Goal: Navigation & Orientation: Find specific page/section

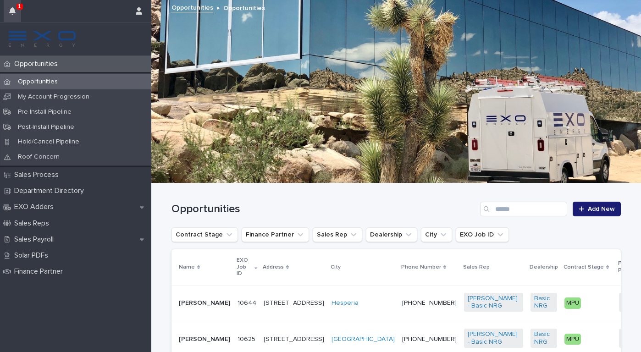
click at [13, 10] on icon "button" at bounding box center [12, 10] width 6 height 7
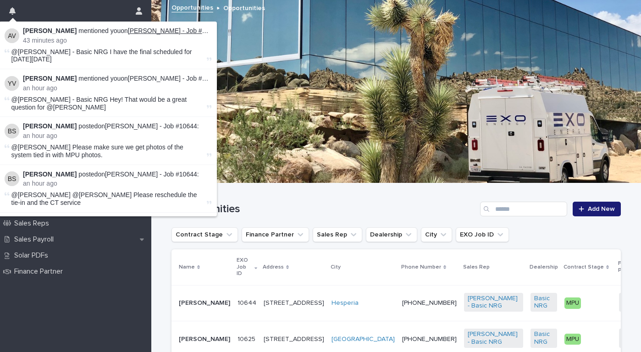
click at [138, 29] on link "[PERSON_NAME] - Job #10550" at bounding box center [174, 30] width 92 height 7
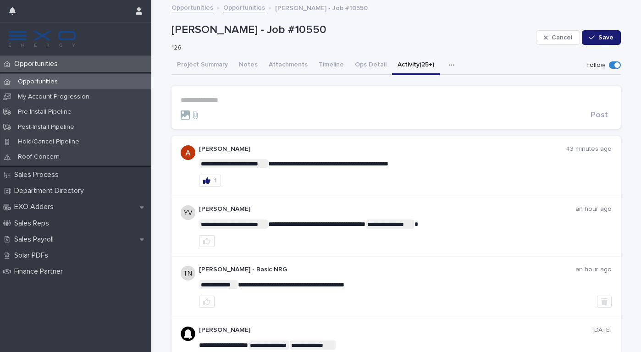
click at [44, 80] on p "Opportunities" at bounding box center [38, 82] width 55 height 8
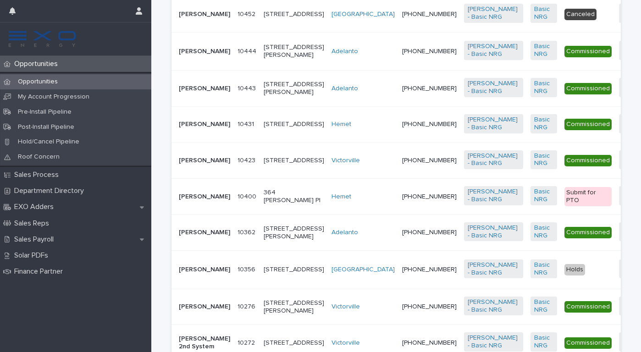
scroll to position [814, 0]
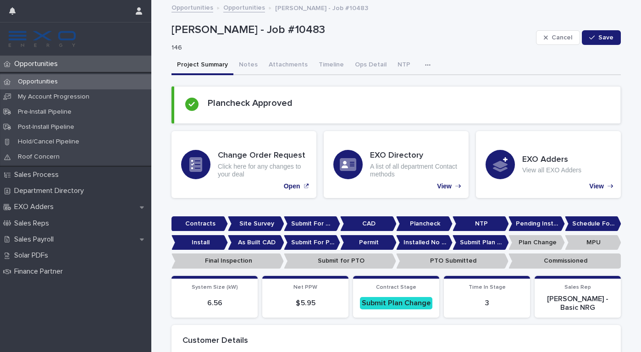
click at [425, 64] on icon "button" at bounding box center [427, 64] width 5 height 1
click at [395, 87] on button "Activity" at bounding box center [396, 89] width 61 height 14
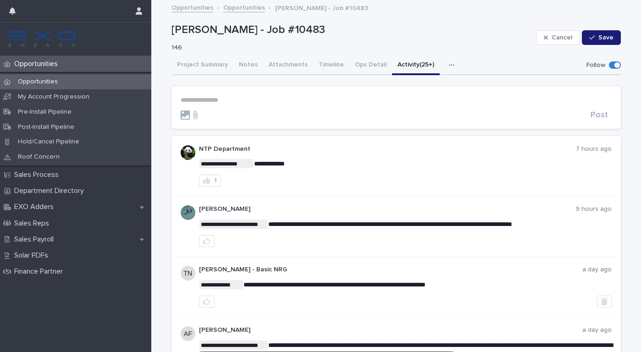
click at [230, 109] on form "**********" at bounding box center [396, 107] width 431 height 23
click at [190, 95] on section "**********" at bounding box center [397, 107] width 450 height 43
click at [192, 100] on p "**********" at bounding box center [396, 100] width 431 height 8
click at [201, 109] on span "[PERSON_NAME]" at bounding box center [209, 112] width 51 height 6
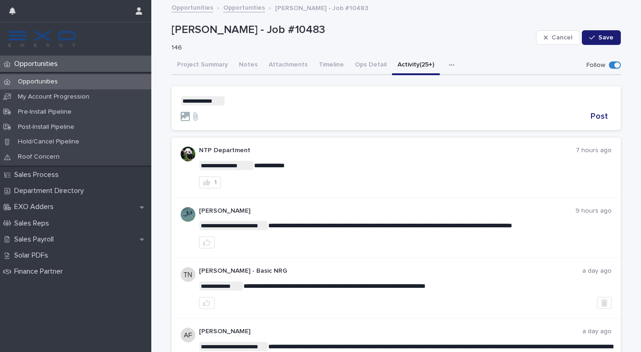
click at [240, 99] on p "**********" at bounding box center [396, 100] width 431 height 9
click at [606, 117] on span "Post" at bounding box center [599, 116] width 17 height 8
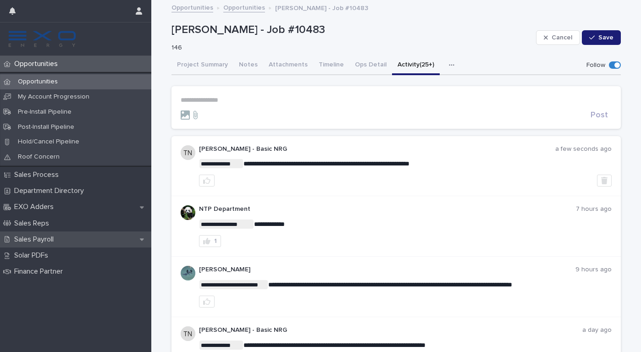
click at [53, 238] on p "Sales Payroll" at bounding box center [36, 239] width 50 height 9
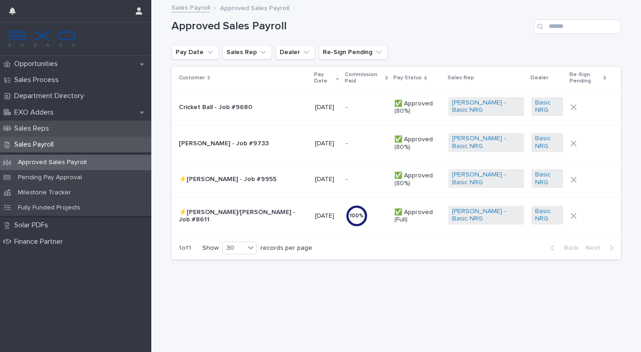
click at [34, 129] on p "Sales Reps" at bounding box center [34, 128] width 46 height 9
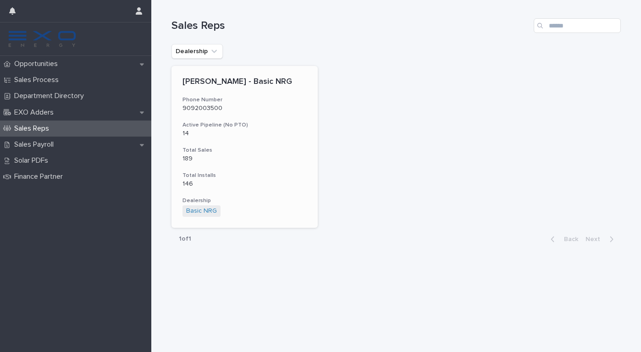
click at [188, 134] on p "14" at bounding box center [245, 134] width 124 height 8
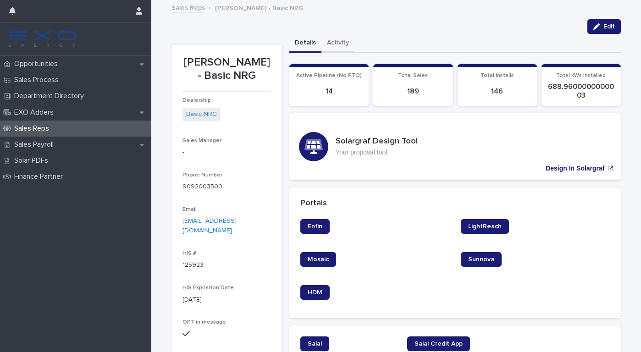
click at [335, 43] on button "Activity" at bounding box center [338, 43] width 33 height 19
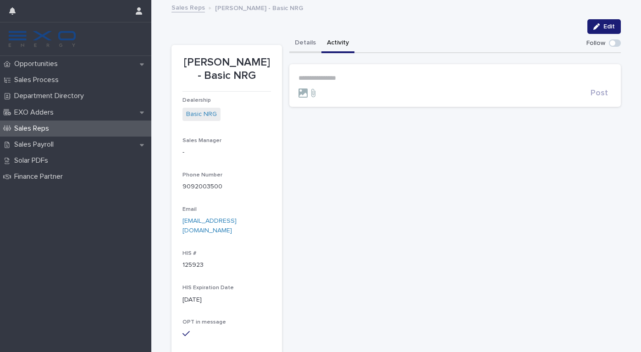
click at [301, 43] on button "Details" at bounding box center [306, 43] width 32 height 19
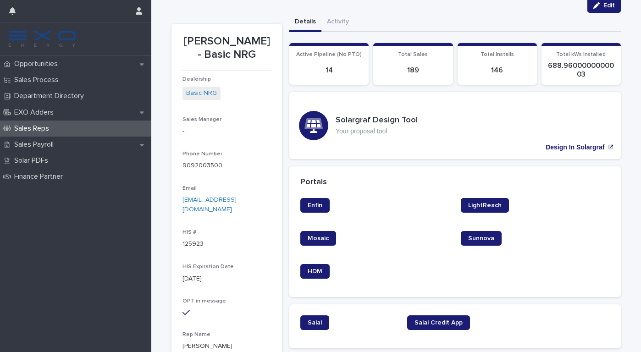
scroll to position [23, 0]
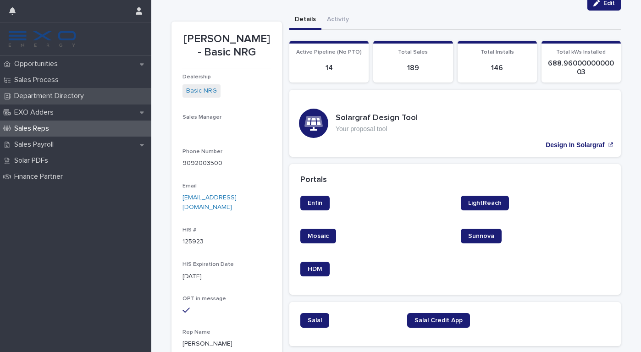
click at [78, 98] on p "Department Directory" at bounding box center [51, 96] width 81 height 9
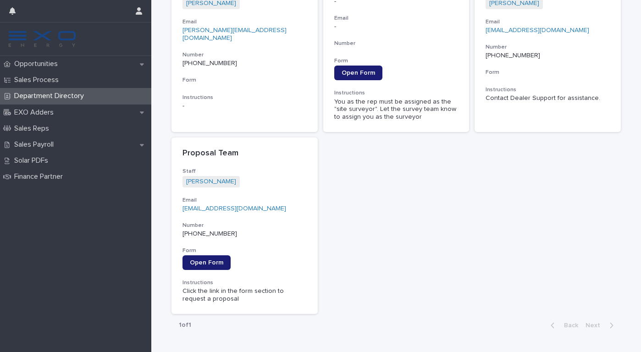
scroll to position [834, 0]
click at [50, 111] on p "EXO Adders" at bounding box center [36, 112] width 50 height 9
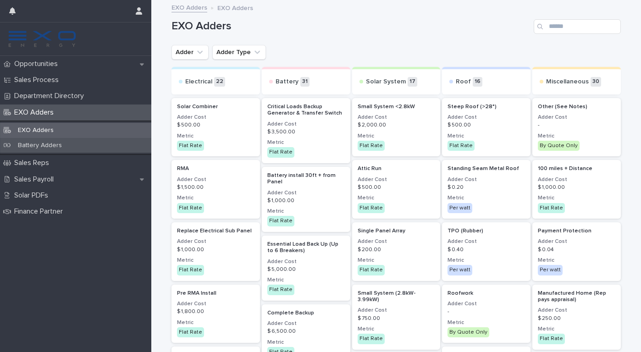
click at [45, 147] on p "Battery Adders" at bounding box center [40, 146] width 59 height 8
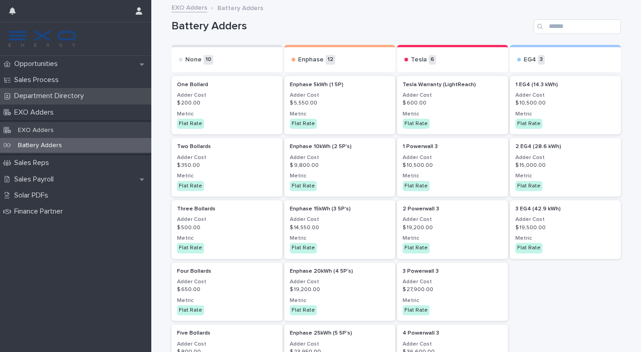
click at [49, 95] on p "Department Directory" at bounding box center [51, 96] width 81 height 9
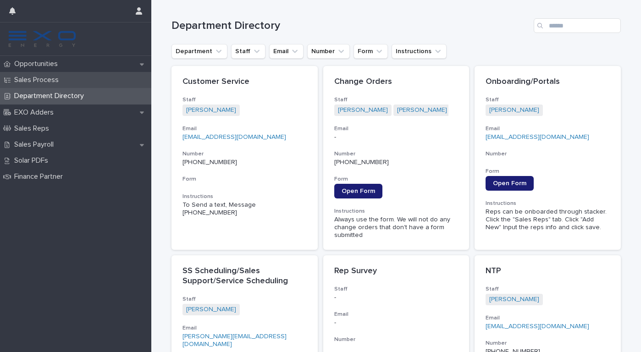
click at [50, 81] on p "Sales Process" at bounding box center [39, 80] width 56 height 9
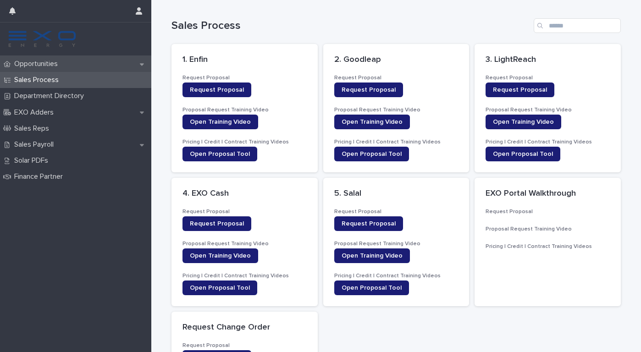
click at [49, 67] on p "Opportunities" at bounding box center [38, 64] width 55 height 9
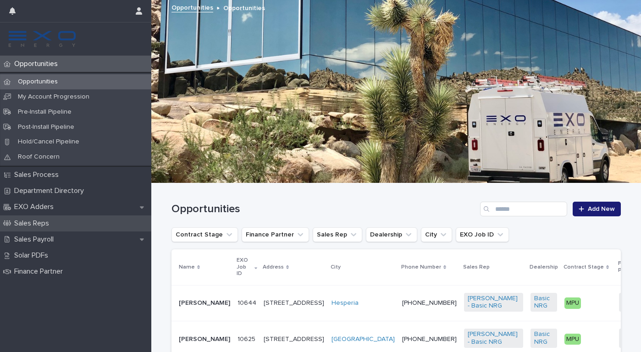
click at [37, 220] on p "Sales Reps" at bounding box center [34, 223] width 46 height 9
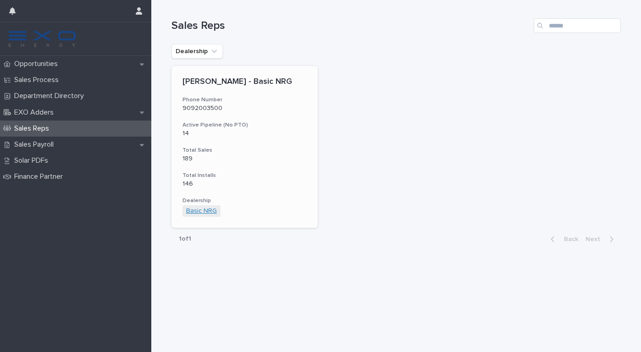
click at [208, 211] on link "Basic NRG" at bounding box center [201, 211] width 31 height 8
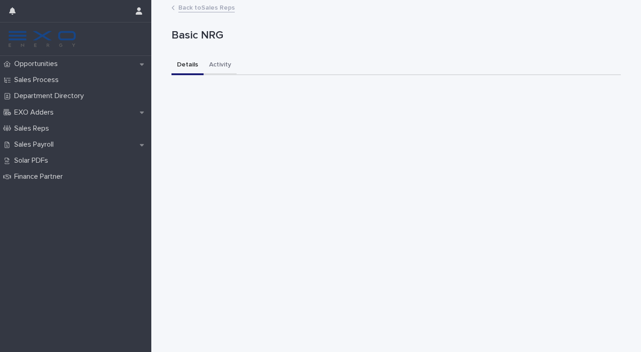
click at [218, 65] on button "Activity" at bounding box center [220, 65] width 33 height 19
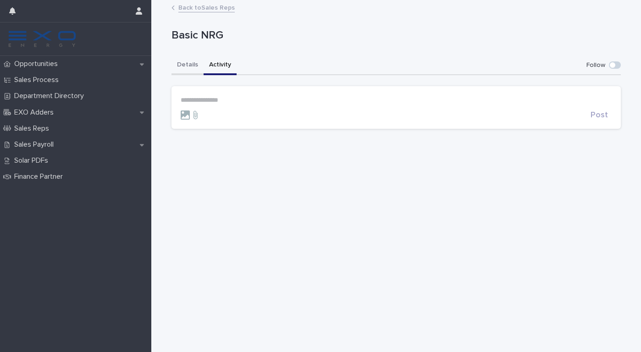
click at [197, 58] on button "Details" at bounding box center [188, 65] width 32 height 19
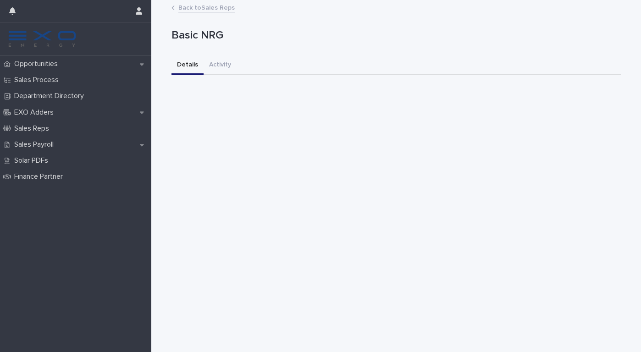
click at [185, 8] on link "Back to Sales Reps" at bounding box center [206, 7] width 56 height 11
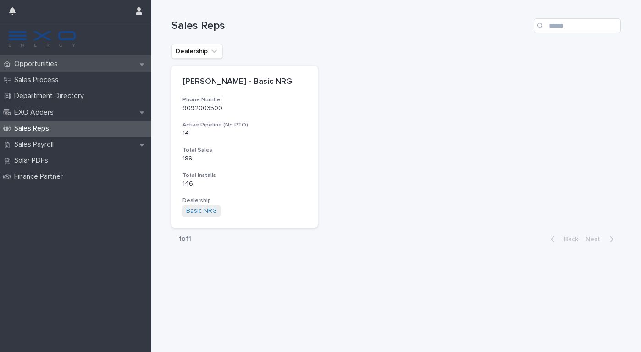
click at [73, 66] on div "Opportunities" at bounding box center [75, 64] width 151 height 16
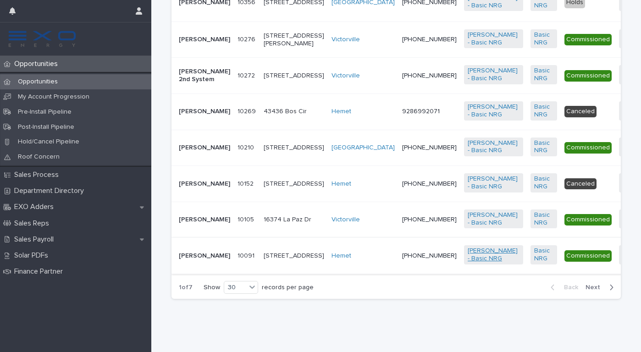
scroll to position [1505, 0]
click at [245, 288] on div "30" at bounding box center [235, 288] width 22 height 10
click at [240, 321] on div "30" at bounding box center [241, 322] width 33 height 11
click at [245, 290] on div "30" at bounding box center [235, 288] width 22 height 10
click at [233, 322] on div "30" at bounding box center [241, 322] width 33 height 11
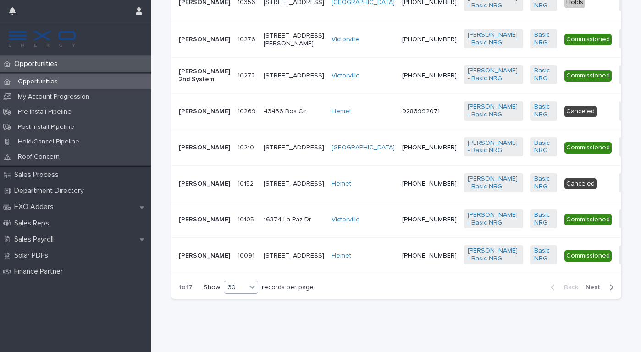
click at [597, 286] on span "Next" at bounding box center [596, 287] width 20 height 6
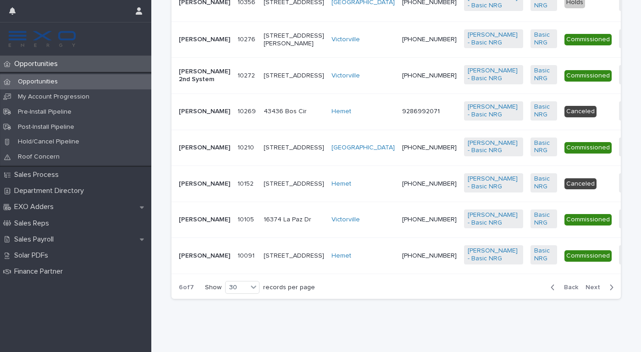
click at [597, 286] on span "Next" at bounding box center [596, 287] width 20 height 6
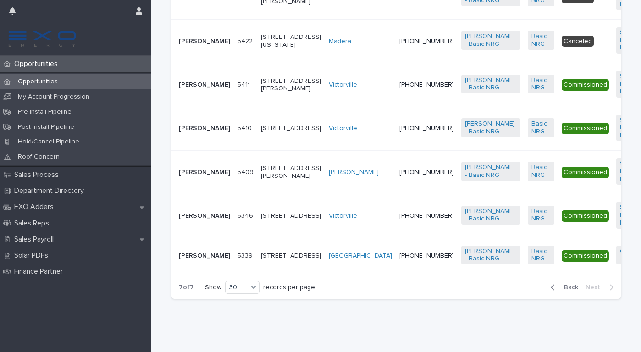
scroll to position [455, 0]
click at [266, 252] on p "[STREET_ADDRESS]" at bounding box center [291, 256] width 61 height 8
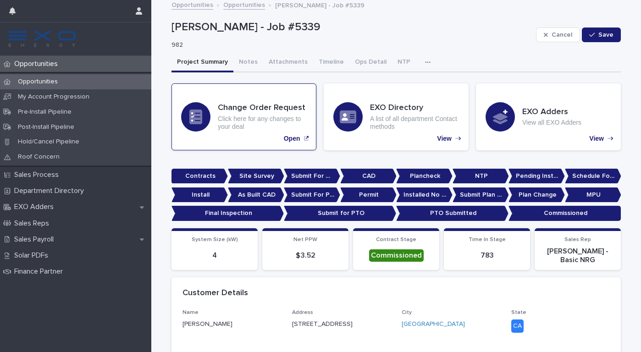
scroll to position [0, 0]
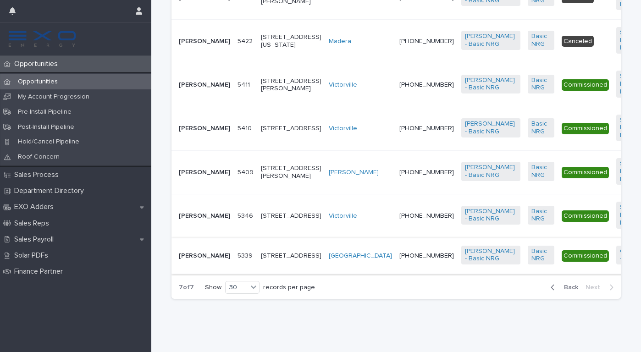
scroll to position [442, 0]
click at [193, 216] on p "[PERSON_NAME]" at bounding box center [204, 216] width 51 height 8
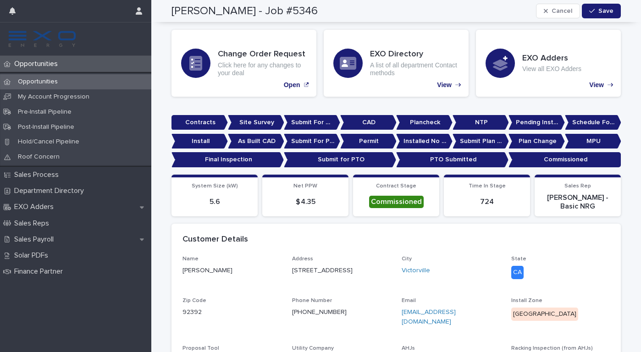
scroll to position [49, 0]
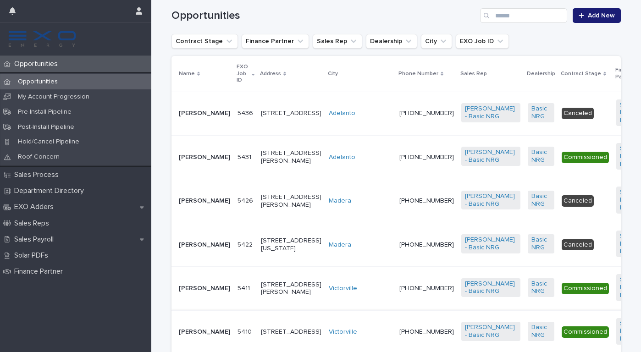
scroll to position [21, 0]
